Goal: Information Seeking & Learning: Learn about a topic

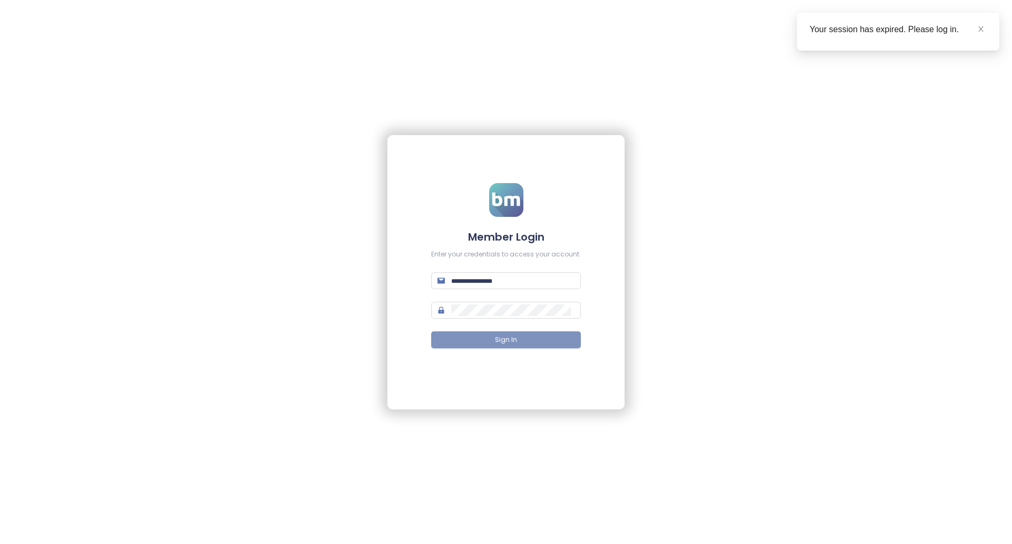
type input "**********"
click at [526, 333] on button "Sign In" at bounding box center [506, 339] width 150 height 17
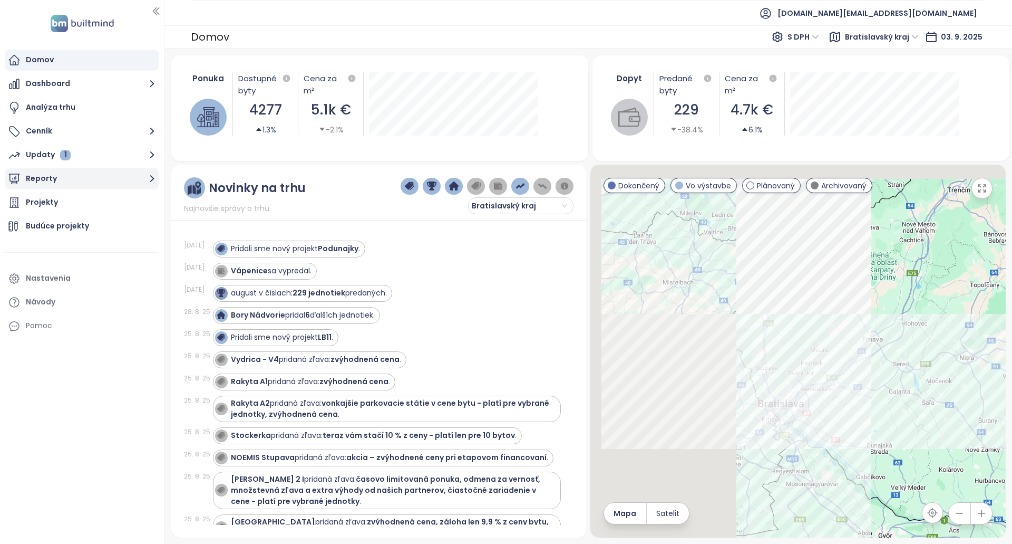
click at [101, 185] on button "Reporty" at bounding box center [81, 178] width 153 height 21
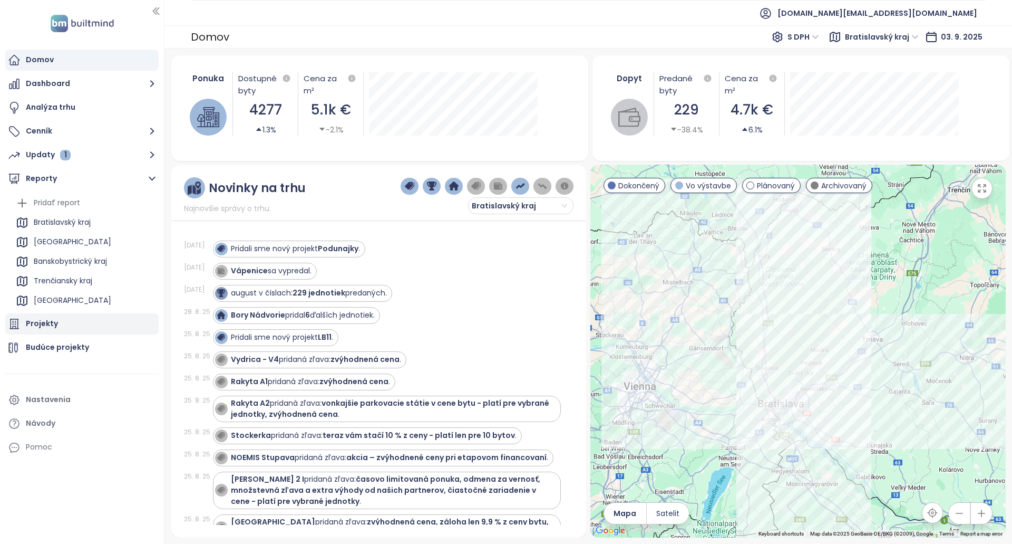
click at [59, 330] on div "Projekty" at bounding box center [81, 323] width 153 height 21
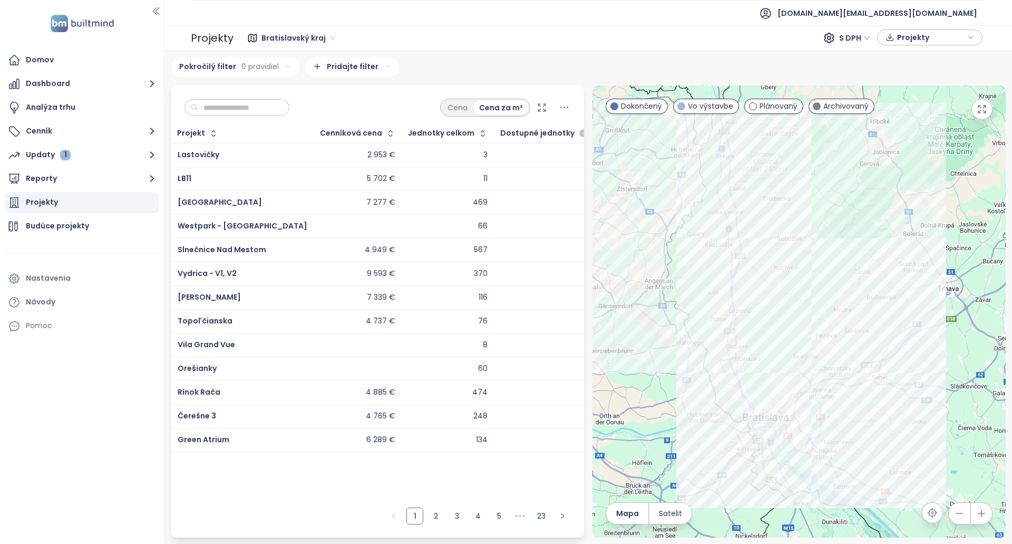
paste input "**********"
type input "**********"
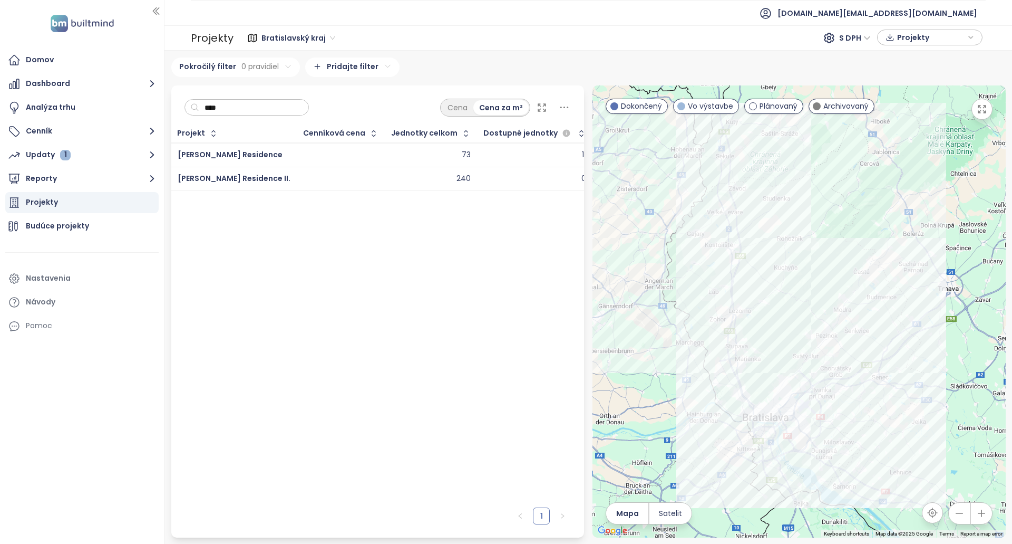
type input "****"
click at [392, 152] on div "73" at bounding box center [431, 155] width 79 height 13
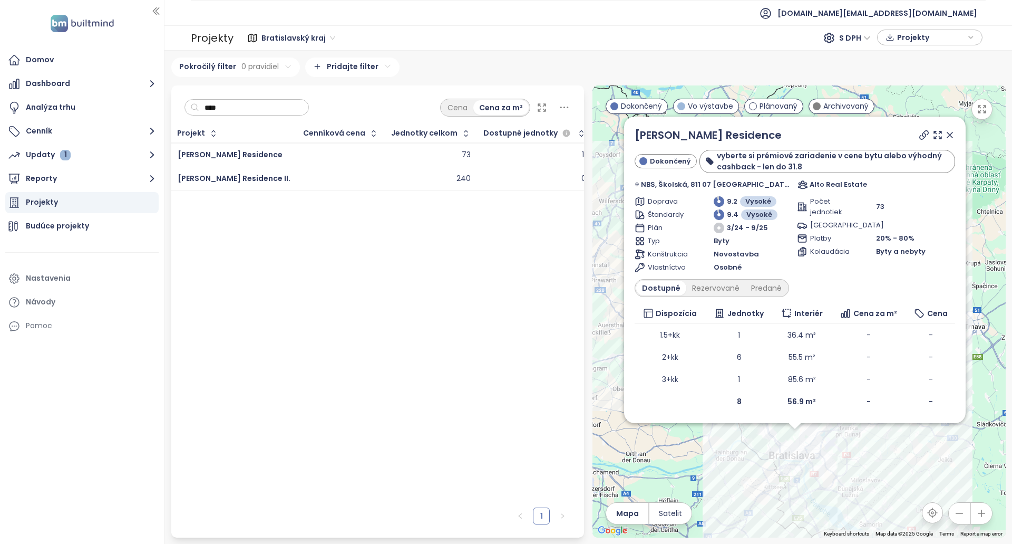
click at [385, 186] on td "240" at bounding box center [431, 179] width 92 height 24
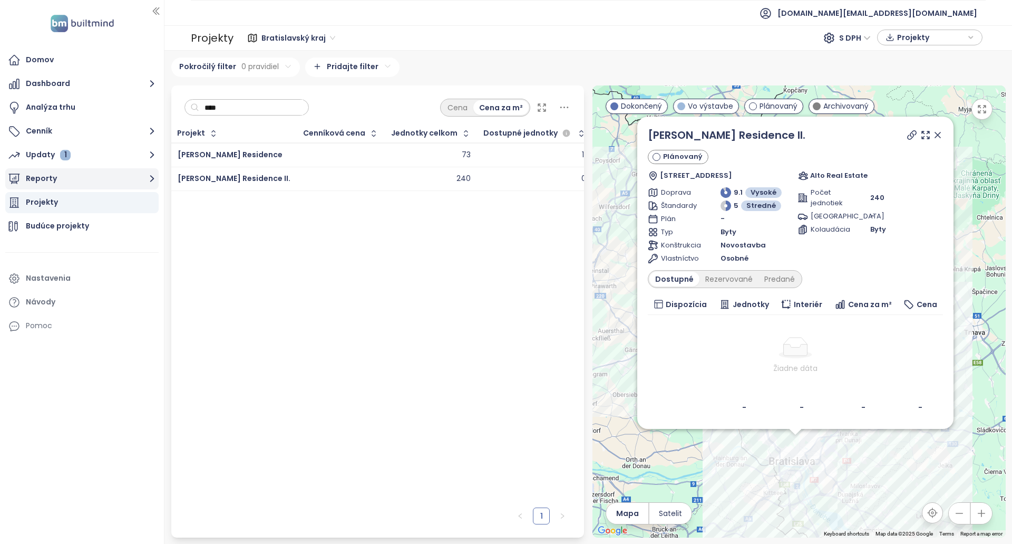
click at [98, 180] on button "Reporty" at bounding box center [81, 178] width 153 height 21
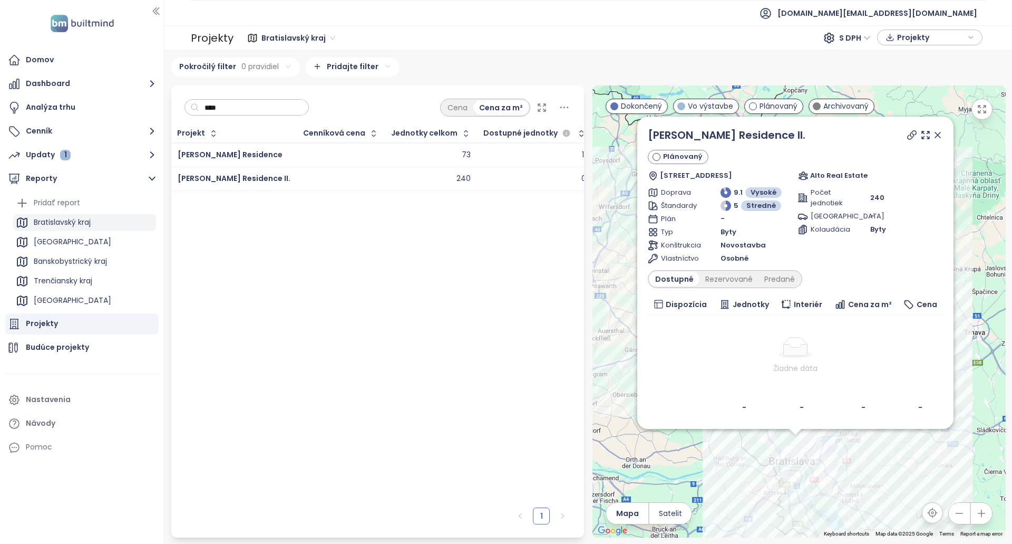
click at [88, 224] on div "Bratislavský kraj" at bounding box center [62, 222] width 57 height 13
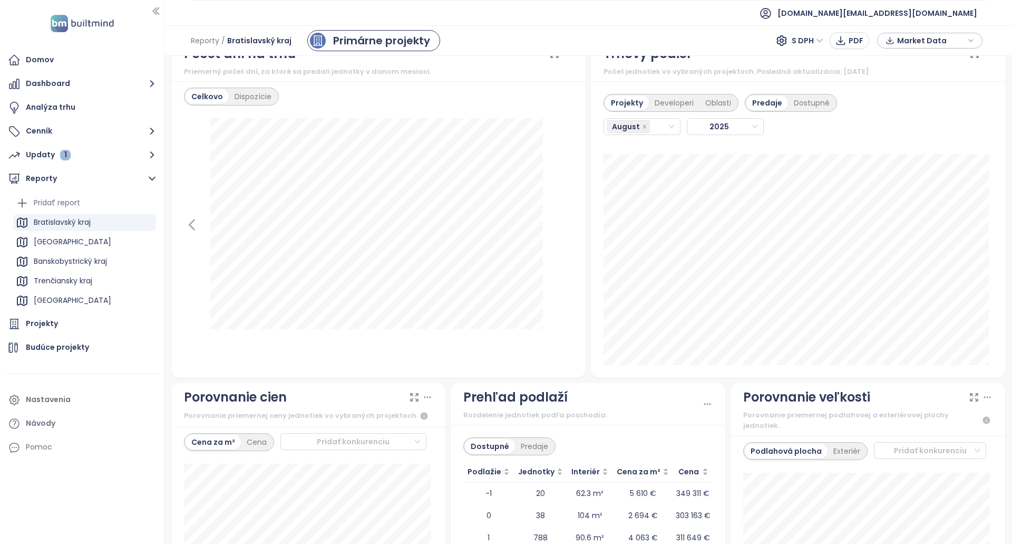
scroll to position [896, 0]
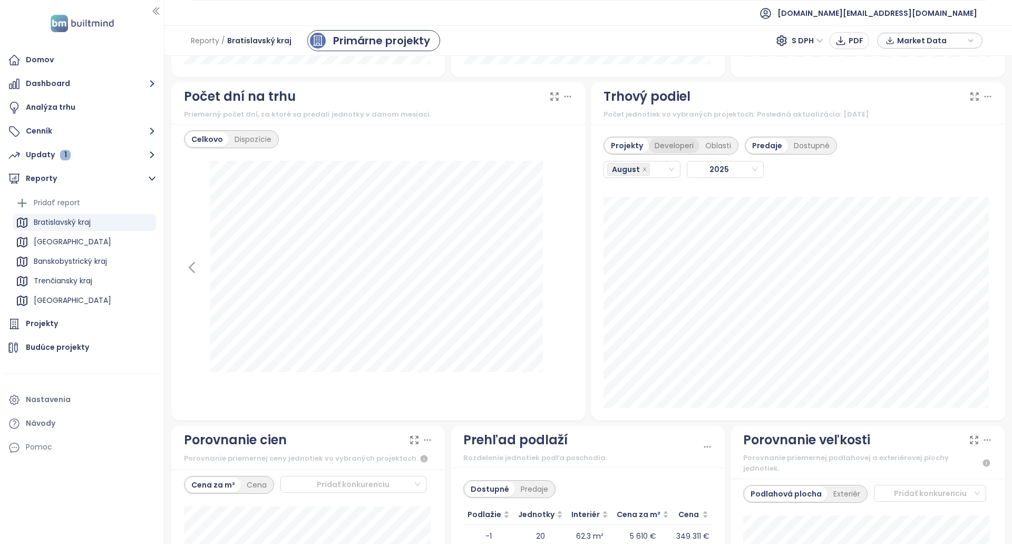
click at [670, 150] on div "Developeri" at bounding box center [674, 145] width 51 height 15
click at [970, 100] on icon at bounding box center [975, 96] width 11 height 11
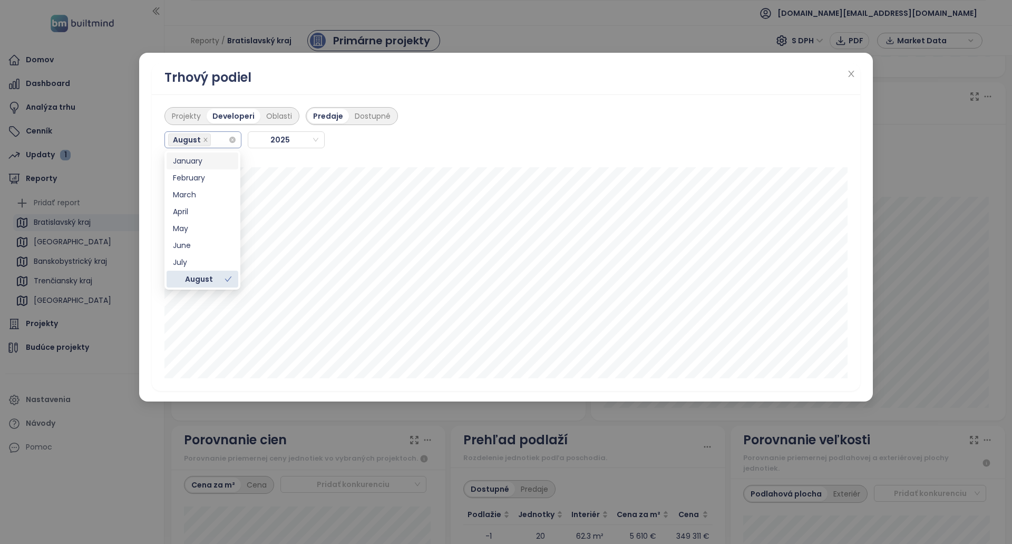
click at [220, 141] on div "August" at bounding box center [198, 139] width 60 height 15
click at [206, 228] on div "May" at bounding box center [202, 228] width 59 height 12
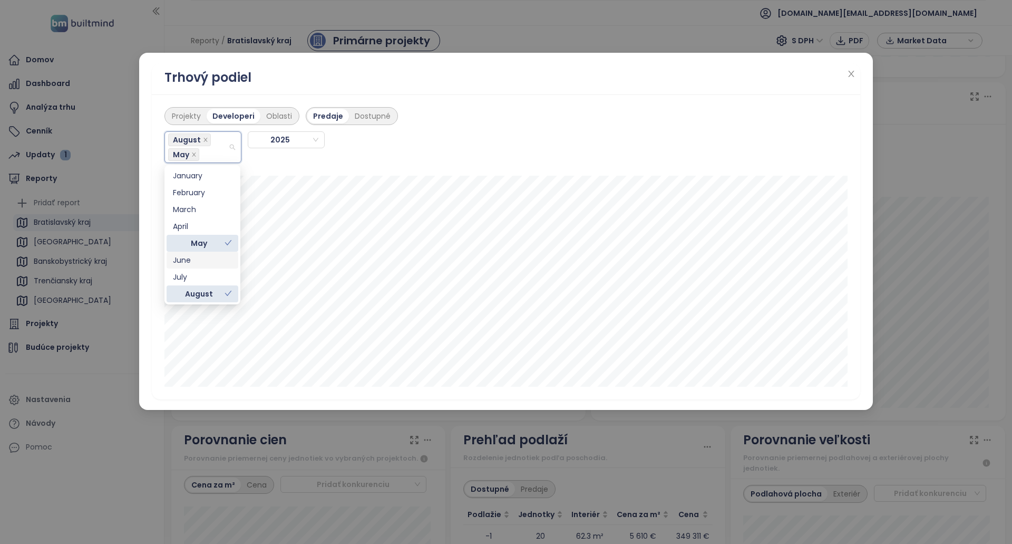
click at [211, 259] on div "June" at bounding box center [202, 260] width 59 height 12
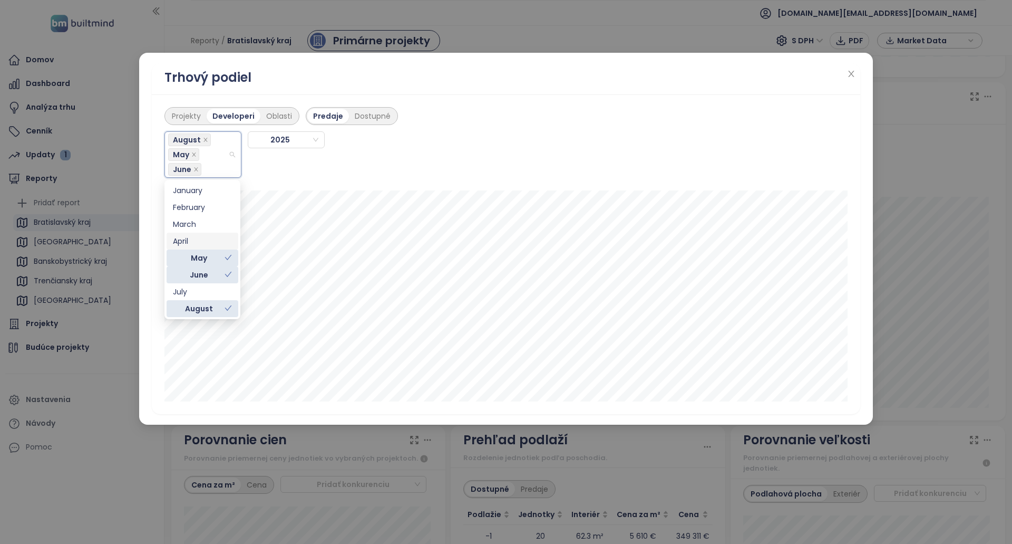
click at [204, 239] on div "April" at bounding box center [202, 241] width 59 height 12
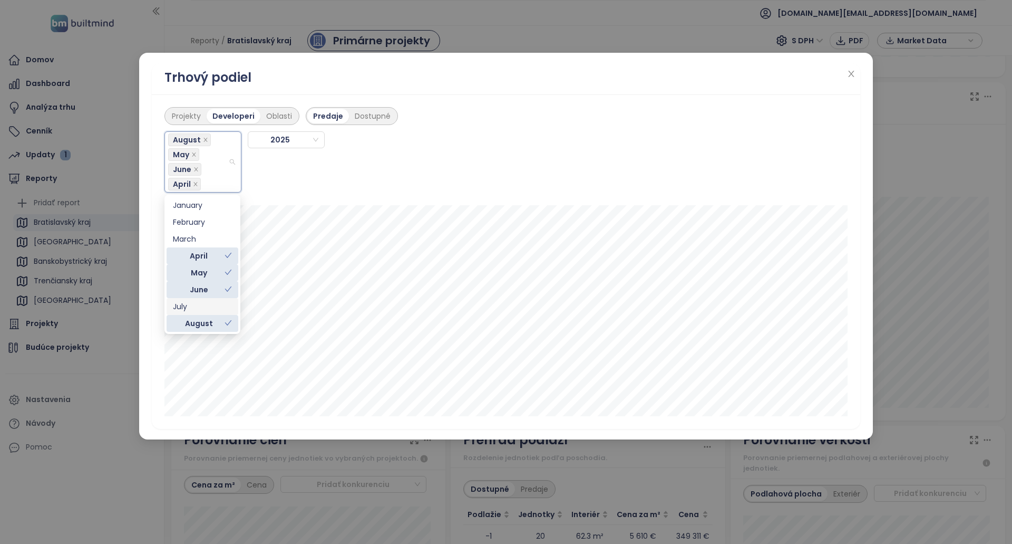
click at [221, 306] on div "July" at bounding box center [202, 307] width 59 height 12
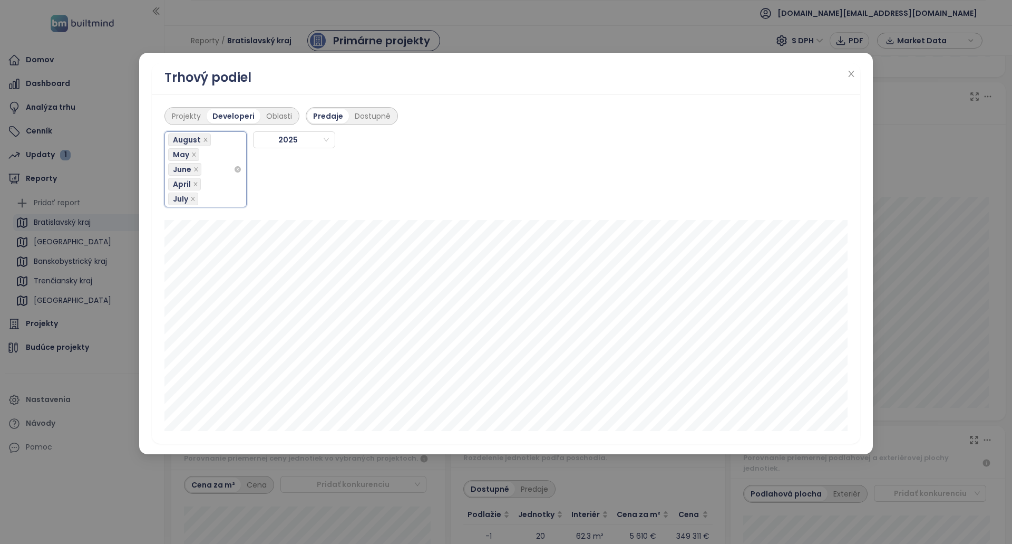
click at [227, 162] on div "August May June April July" at bounding box center [200, 169] width 65 height 74
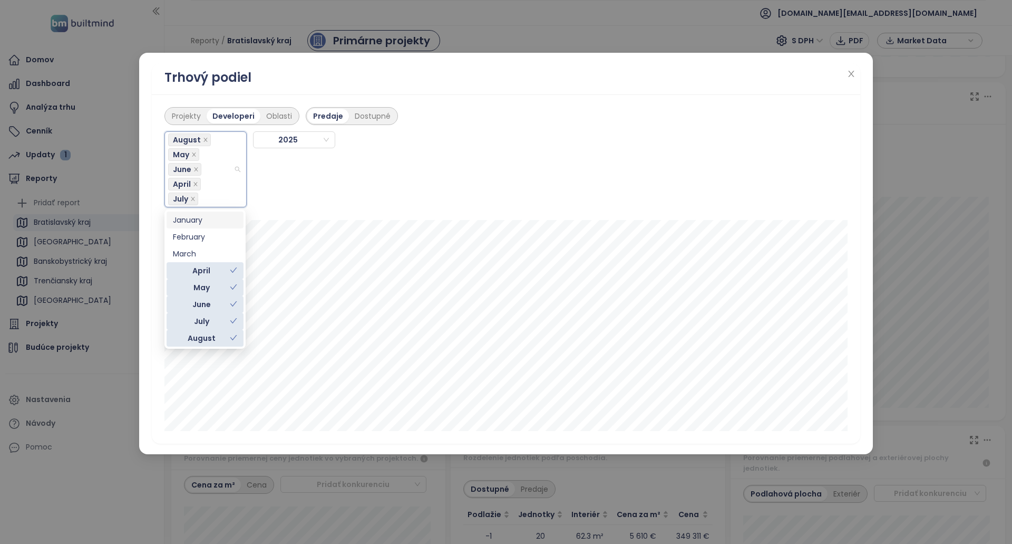
click at [215, 222] on div "January" at bounding box center [205, 220] width 64 height 12
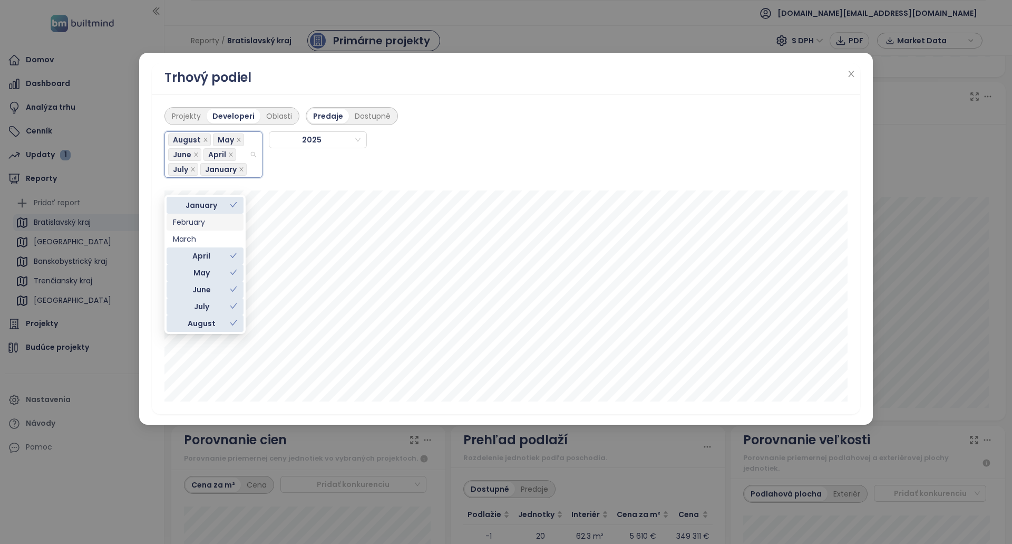
click at [205, 222] on div "February" at bounding box center [205, 222] width 64 height 12
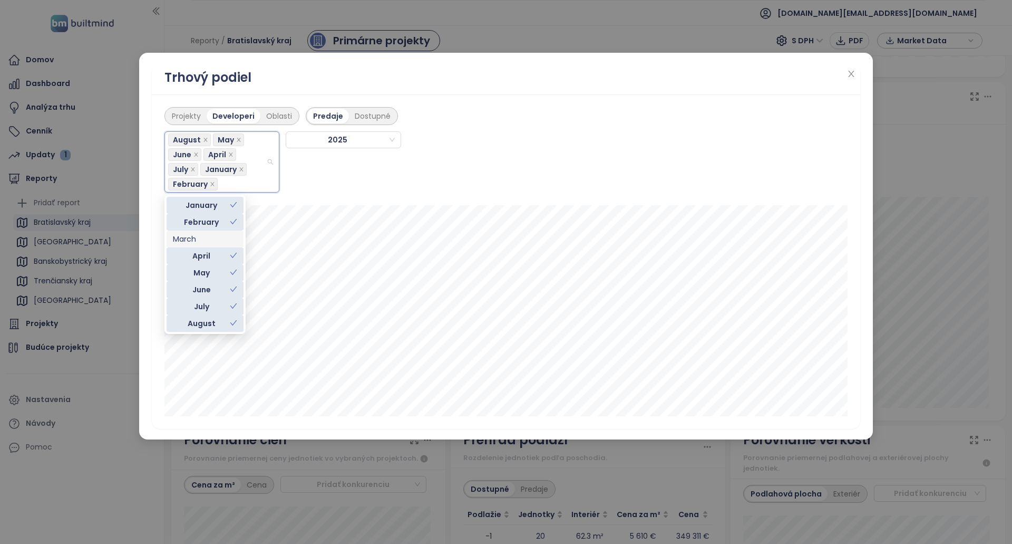
click at [204, 238] on div "March" at bounding box center [205, 239] width 64 height 12
click at [568, 156] on div "Projekty Developeri Oblasti Predaje Dostupné August May June April July January…" at bounding box center [505, 147] width 683 height 92
